Goal: Task Accomplishment & Management: Complete application form

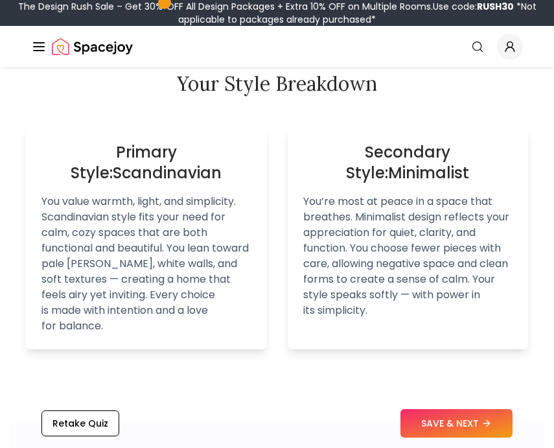
scroll to position [1133, 0]
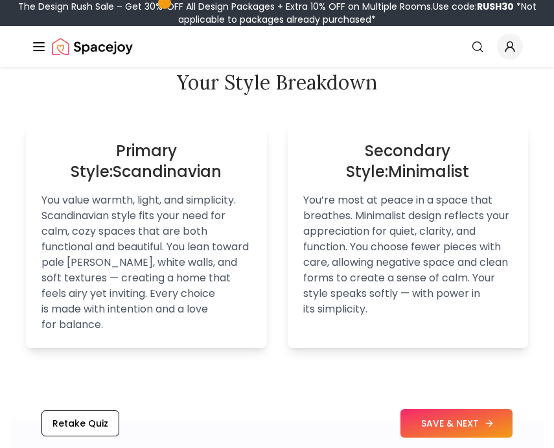
click at [459, 421] on button "SAVE & NEXT" at bounding box center [457, 423] width 112 height 29
